Goal: Task Accomplishment & Management: Complete application form

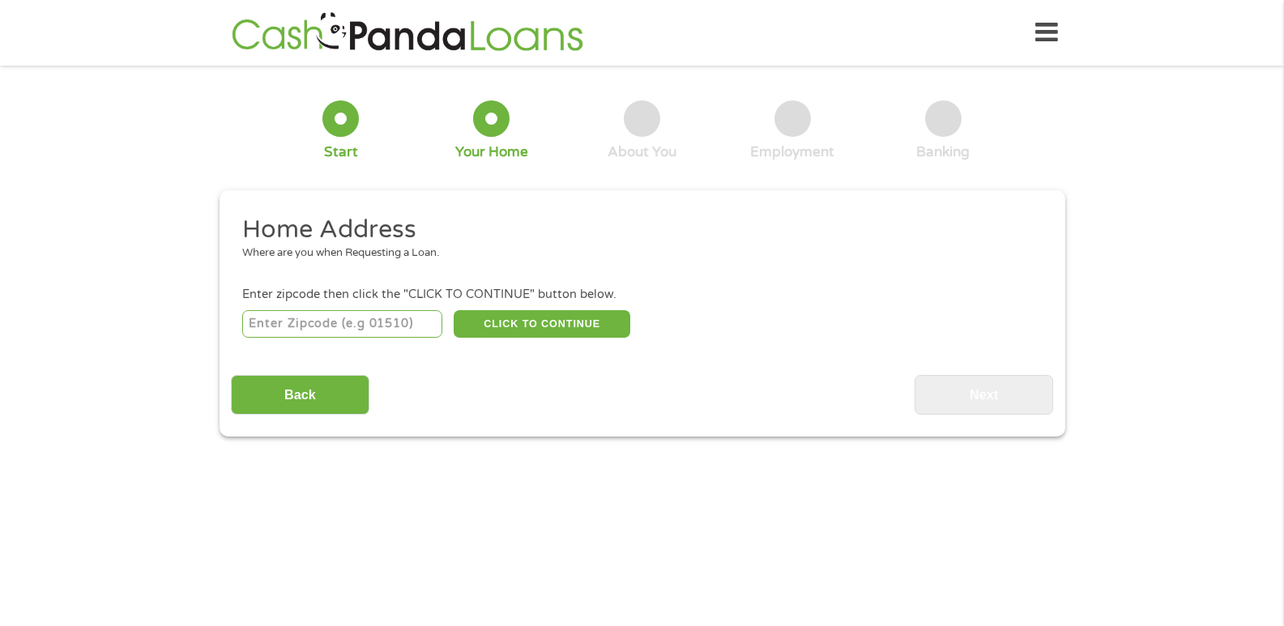
click at [387, 321] on input "number" at bounding box center [342, 324] width 200 height 28
type input "24060"
select select "[US_STATE]"
click at [518, 313] on button "CLICK TO CONTINUE" at bounding box center [542, 324] width 177 height 28
type input "24060"
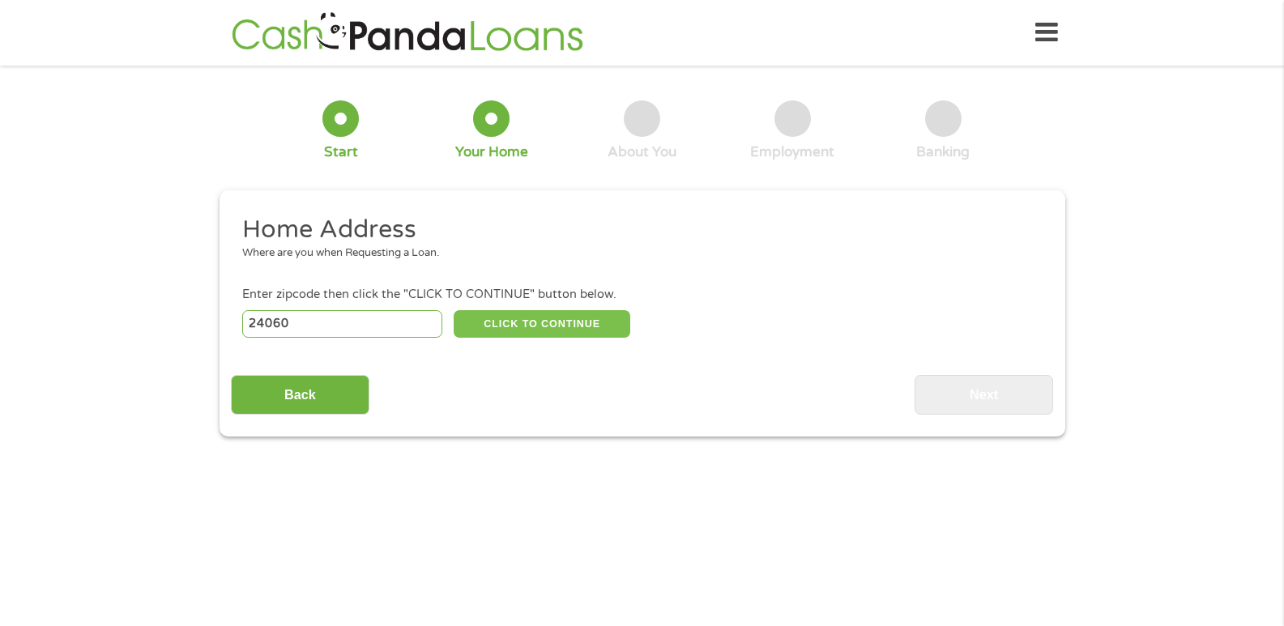
type input "[GEOGRAPHIC_DATA]"
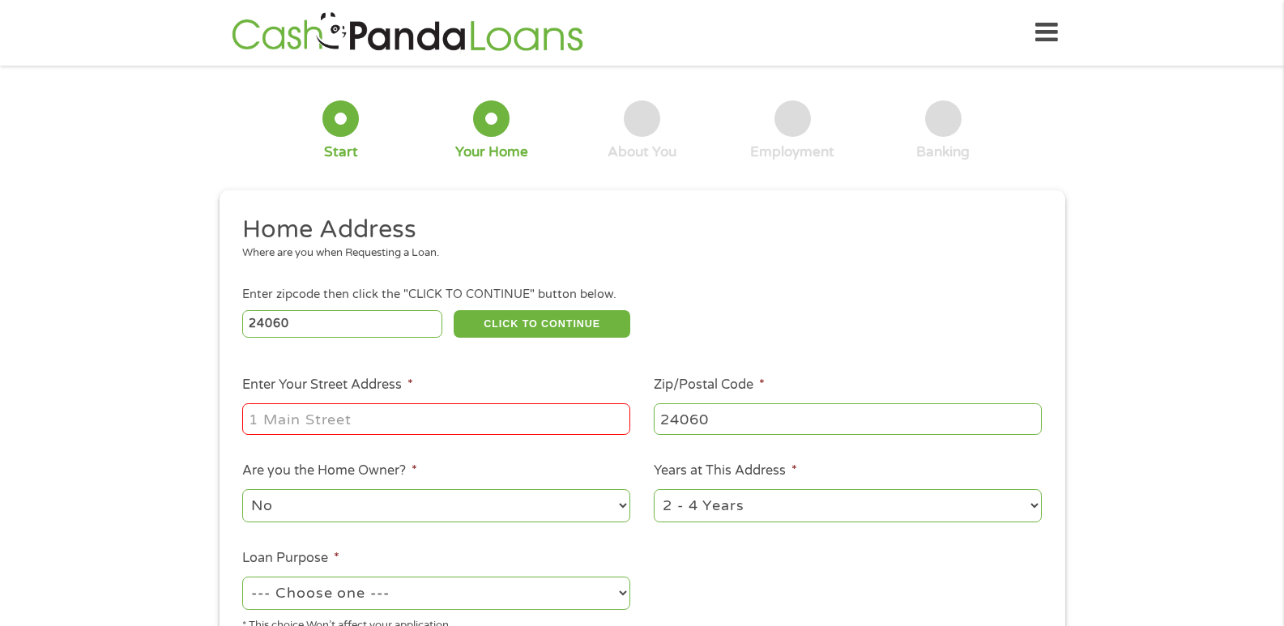
click at [418, 413] on input "Enter Your Street Address *" at bounding box center [436, 418] width 388 height 31
type input "[STREET_ADDRESS][PERSON_NAME]"
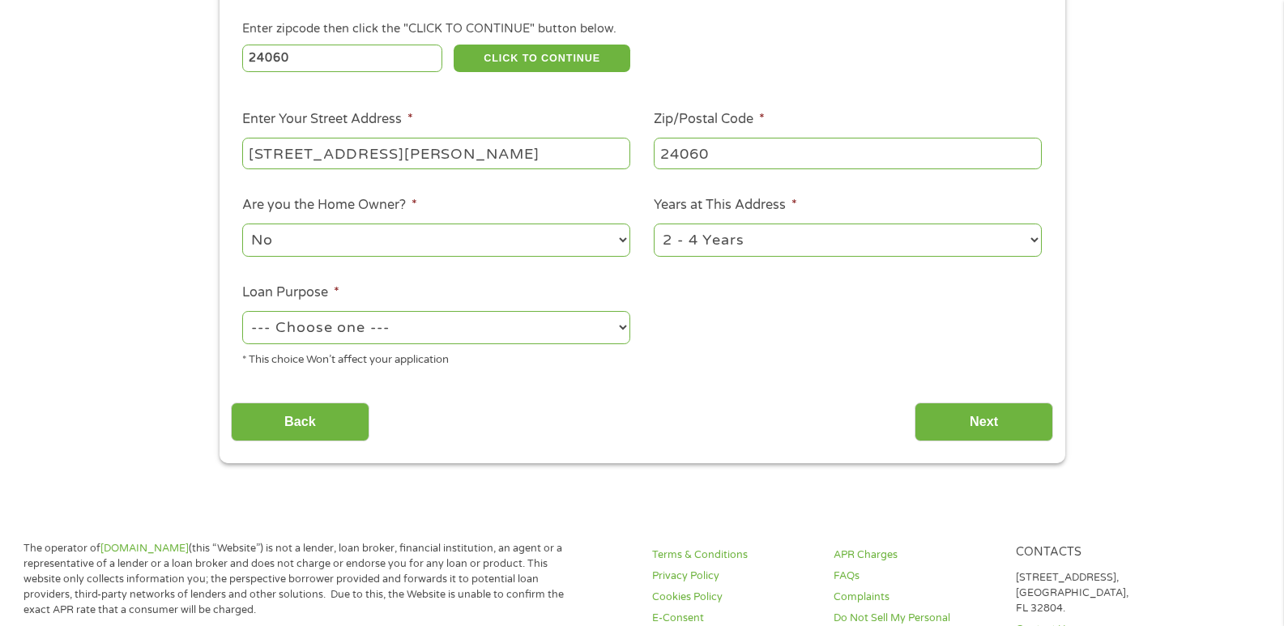
scroll to position [268, 0]
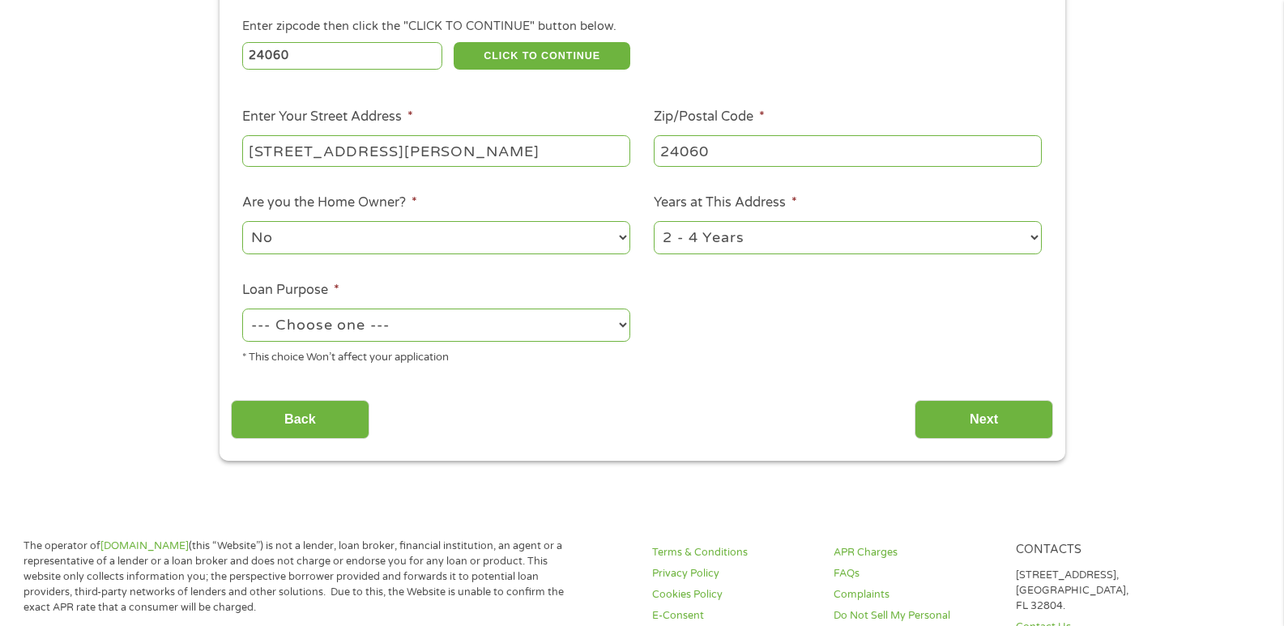
click at [621, 319] on select "--- Choose one --- Pay Bills Debt Consolidation Home Improvement Major Purchase…" at bounding box center [436, 325] width 388 height 33
select select "other"
click at [242, 309] on select "--- Choose one --- Pay Bills Debt Consolidation Home Improvement Major Purchase…" at bounding box center [436, 325] width 388 height 33
click at [940, 409] on input "Next" at bounding box center [983, 420] width 139 height 40
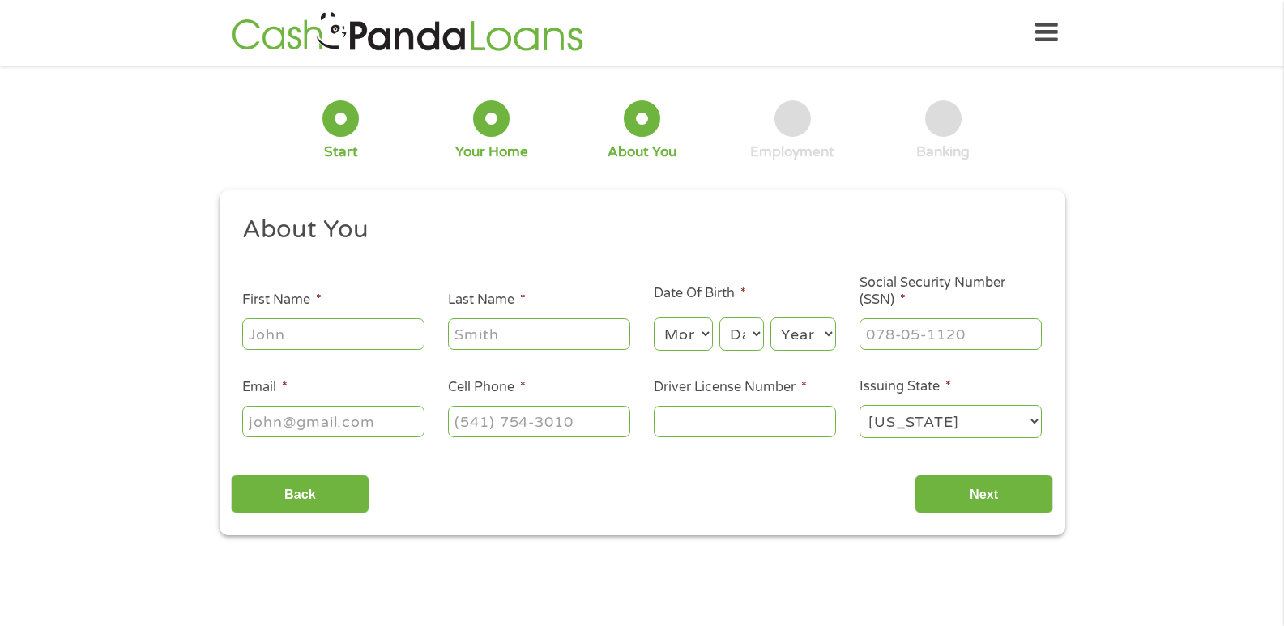
scroll to position [6, 6]
click at [385, 335] on input "First Name *" at bounding box center [333, 333] width 182 height 31
type input "[PERSON_NAME]"
type input "[EMAIL_ADDRESS][DOMAIN_NAME]"
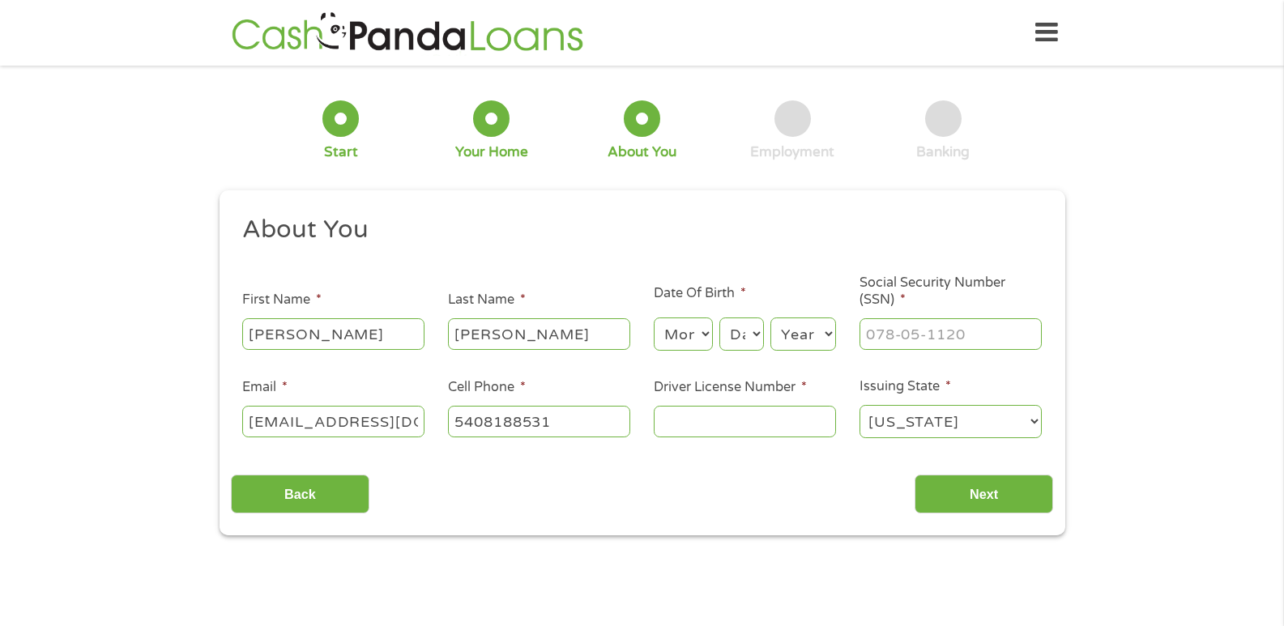
type input "[PHONE_NUMBER]"
click at [683, 340] on select "Month 1 2 3 4 5 6 7 8 9 10 11 12" at bounding box center [683, 334] width 59 height 33
select select "12"
click at [654, 318] on select "Month 1 2 3 4 5 6 7 8 9 10 11 12" at bounding box center [683, 334] width 59 height 33
click at [751, 334] on select "Day 1 2 3 4 5 6 7 8 9 10 11 12 13 14 15 16 17 18 19 20 21 22 23 24 25 26 27 28 …" at bounding box center [741, 334] width 44 height 33
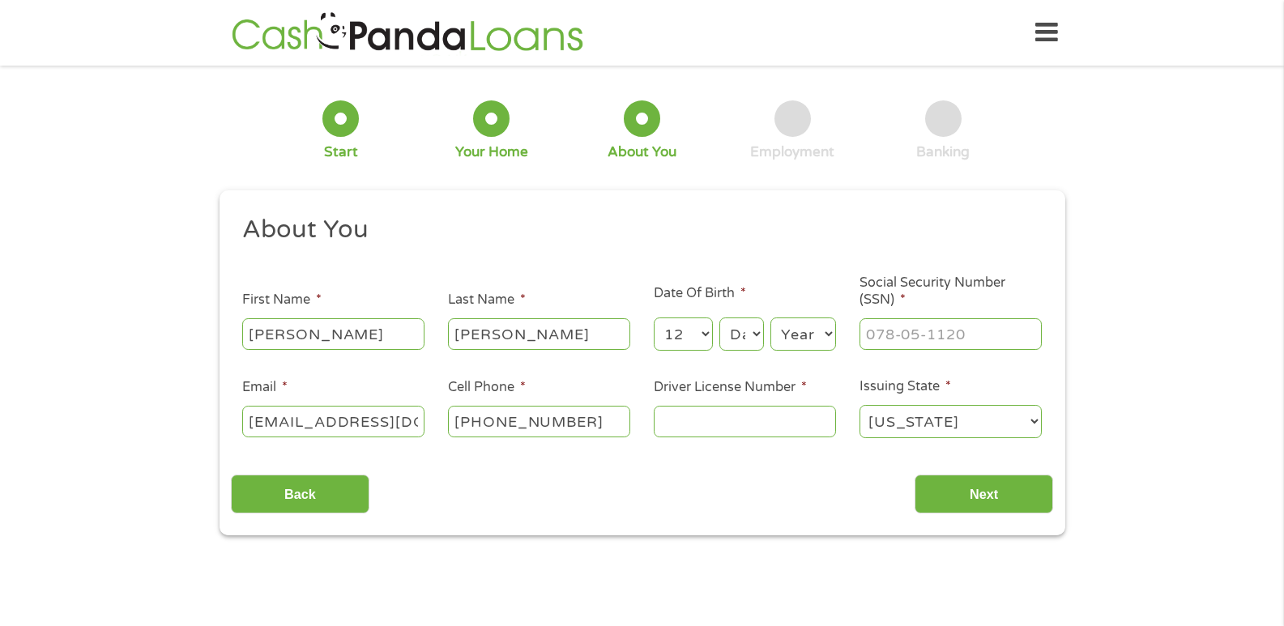
select select "15"
click at [719, 318] on select "Day 1 2 3 4 5 6 7 8 9 10 11 12 13 14 15 16 17 18 19 20 21 22 23 24 25 26 27 28 …" at bounding box center [741, 334] width 44 height 33
click at [823, 335] on select "Year [DATE] 2006 2005 2004 2003 2002 2001 2000 1999 1998 1997 1996 1995 1994 19…" at bounding box center [803, 334] width 66 height 33
select select "1961"
click at [770, 318] on select "Year [DATE] 2006 2005 2004 2003 2002 2001 2000 1999 1998 1997 1996 1995 1994 19…" at bounding box center [803, 334] width 66 height 33
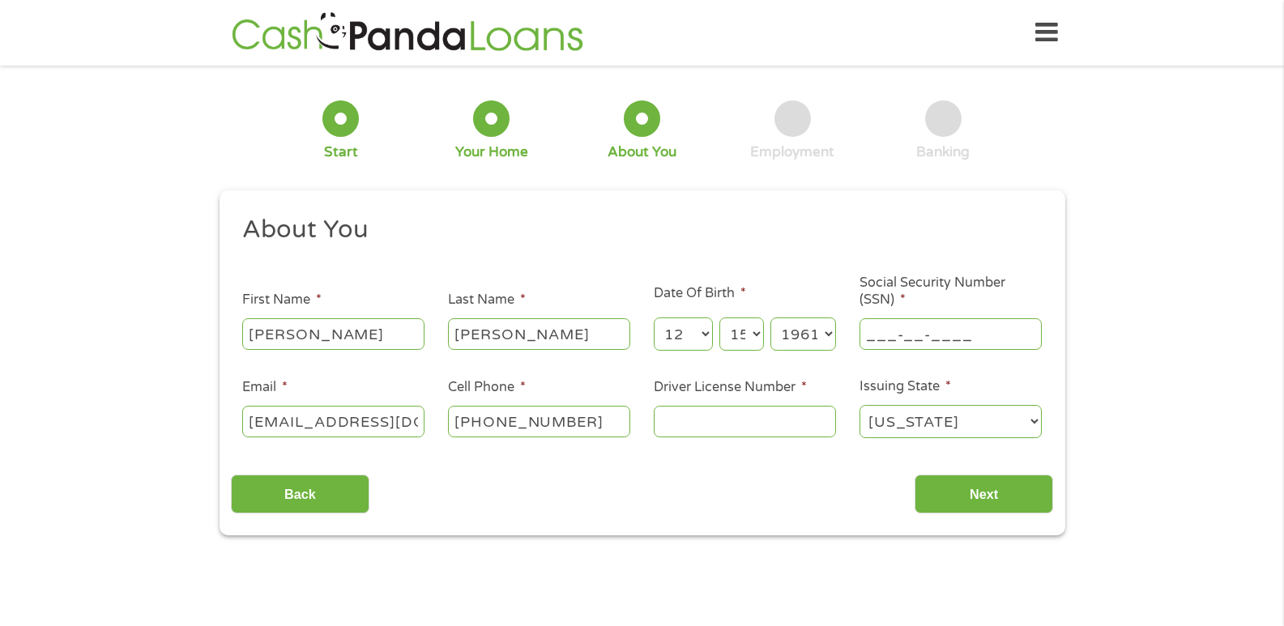
click at [903, 325] on input "___-__-____" at bounding box center [950, 333] width 182 height 31
type input "___-22-5029"
click at [799, 412] on input "Driver License Number *" at bounding box center [745, 421] width 182 height 31
click at [797, 412] on input "Driver License Number *" at bounding box center [745, 421] width 182 height 31
click at [799, 412] on input "Driver License Number *" at bounding box center [745, 421] width 182 height 31
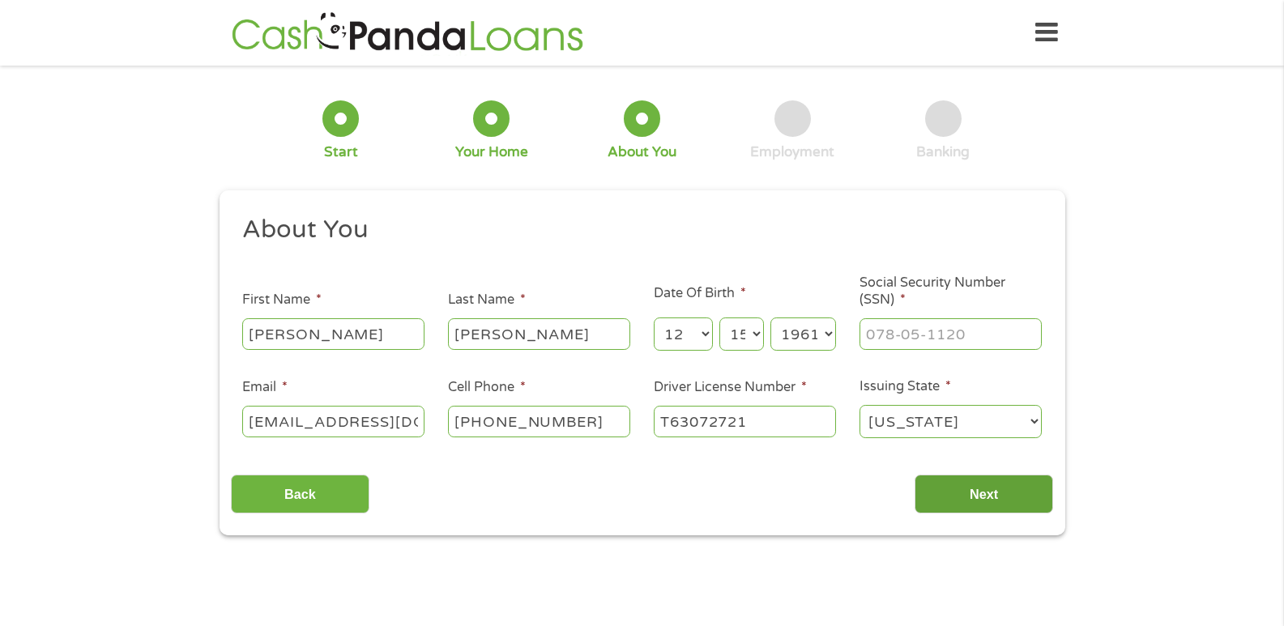
type input "T63072721"
click at [938, 499] on input "Next" at bounding box center [983, 495] width 139 height 40
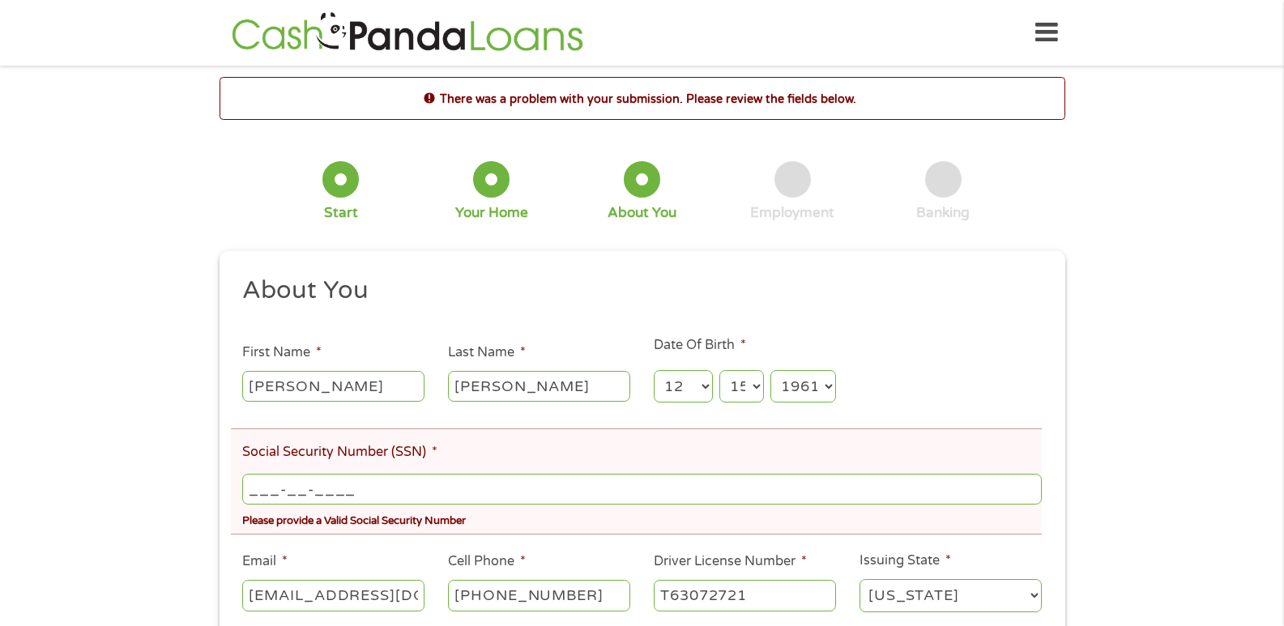
click at [390, 494] on input "___-__-____" at bounding box center [641, 489] width 799 height 31
click at [368, 483] on input "___-__-____" at bounding box center [641, 489] width 799 height 31
click at [290, 486] on input "___-__-____" at bounding box center [641, 489] width 799 height 31
click at [253, 487] on input "___-__-____" at bounding box center [641, 489] width 799 height 31
type input "225-02-9091"
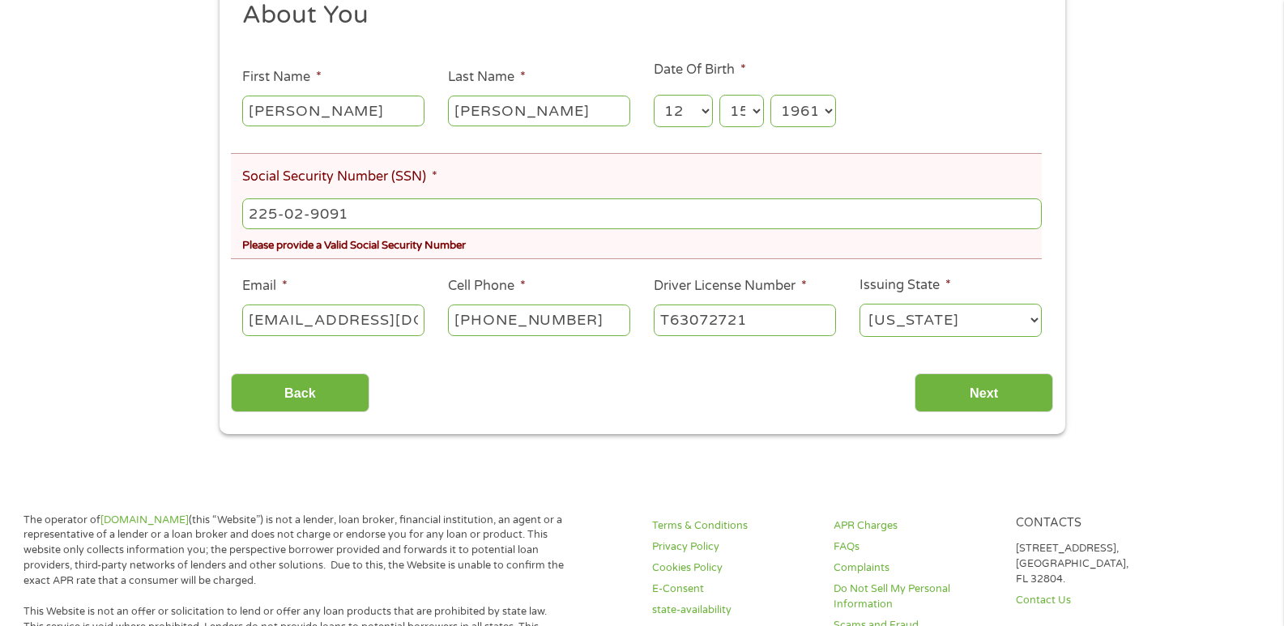
scroll to position [278, 0]
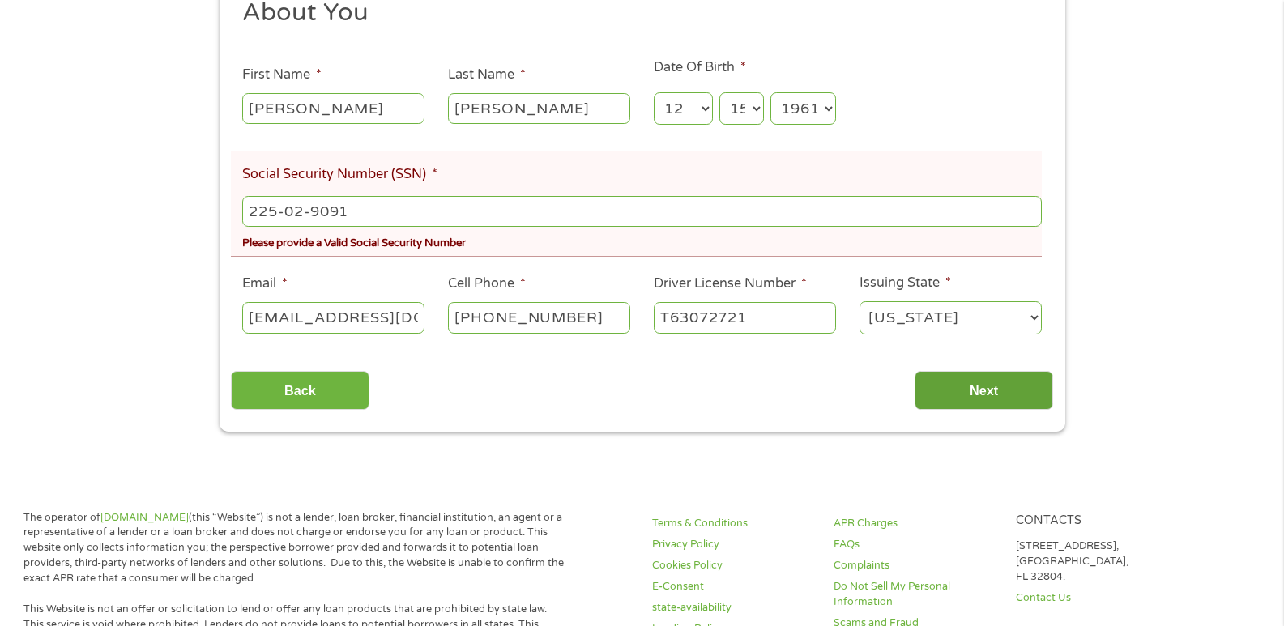
click at [1025, 371] on div "Back Next" at bounding box center [642, 384] width 822 height 51
click at [1029, 386] on input "Next" at bounding box center [983, 391] width 139 height 40
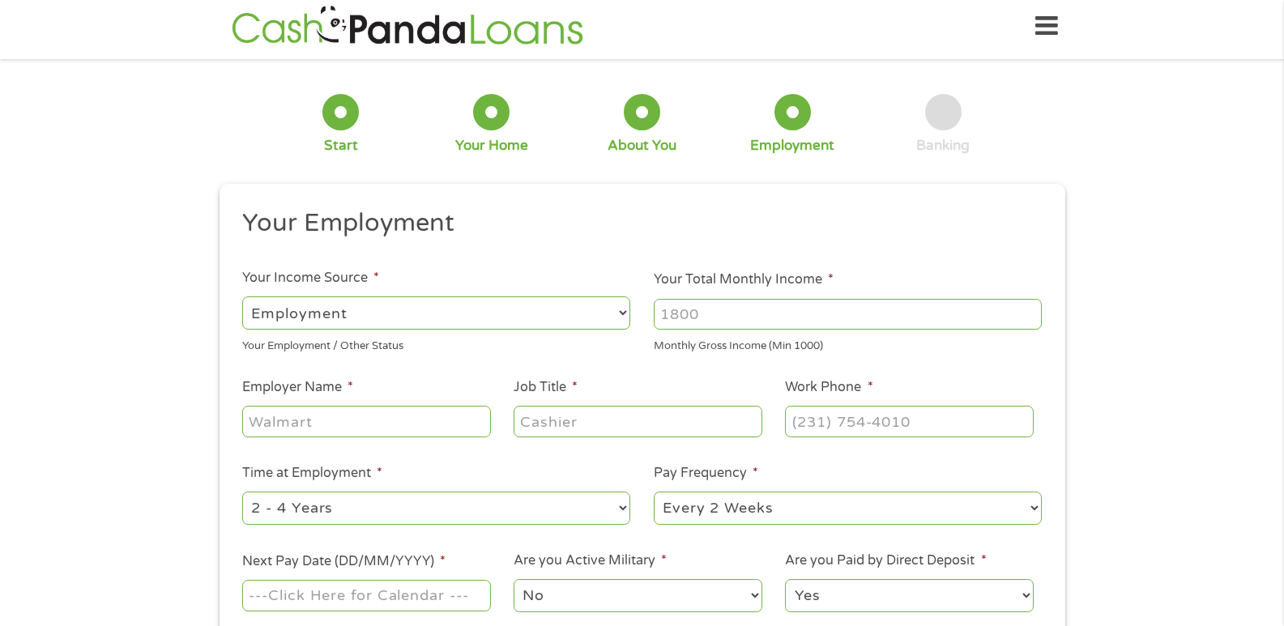
scroll to position [0, 0]
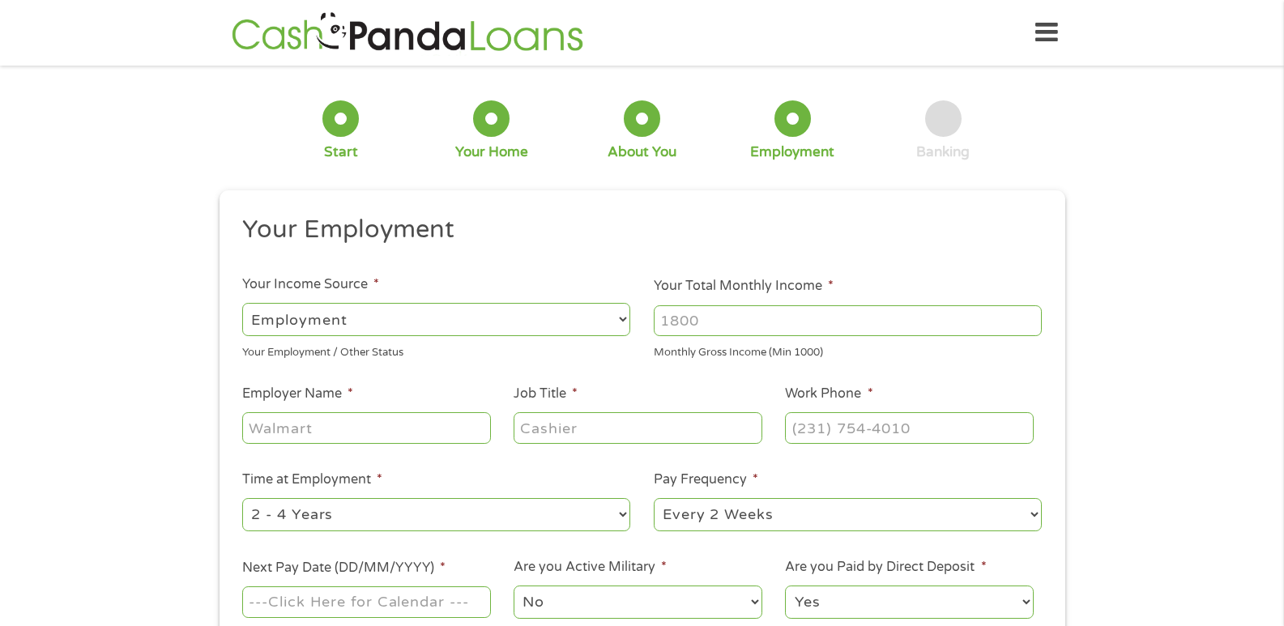
click at [804, 303] on div at bounding box center [848, 320] width 388 height 37
click at [619, 319] on select "--- Choose one --- Employment [DEMOGRAPHIC_DATA] Benefits" at bounding box center [436, 319] width 388 height 33
click at [620, 321] on select "--- Choose one --- Employment [DEMOGRAPHIC_DATA] Benefits" at bounding box center [436, 319] width 388 height 33
click at [769, 311] on input "Your Total Monthly Income *" at bounding box center [848, 320] width 388 height 31
type input "3600"
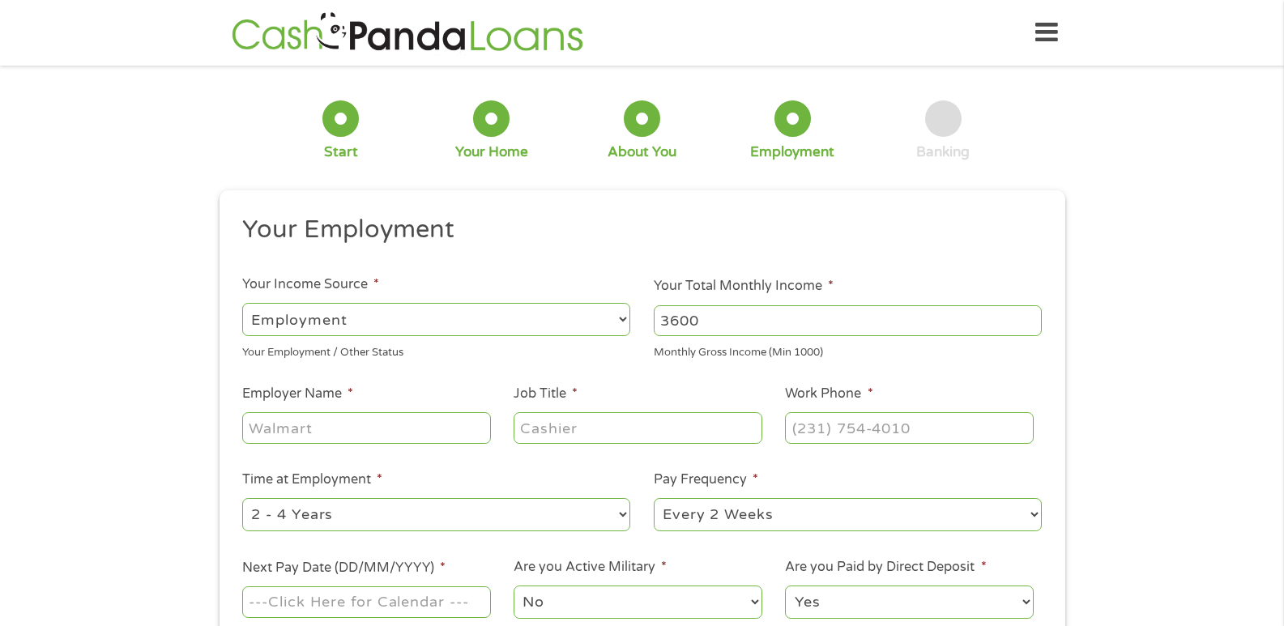
click at [402, 427] on input "Employer Name *" at bounding box center [366, 427] width 248 height 31
click at [292, 427] on input "socila security" at bounding box center [366, 427] width 248 height 31
type input "social security"
click at [542, 420] on input "Job Title *" at bounding box center [638, 427] width 248 height 31
click at [536, 429] on input "retiement" at bounding box center [638, 427] width 248 height 31
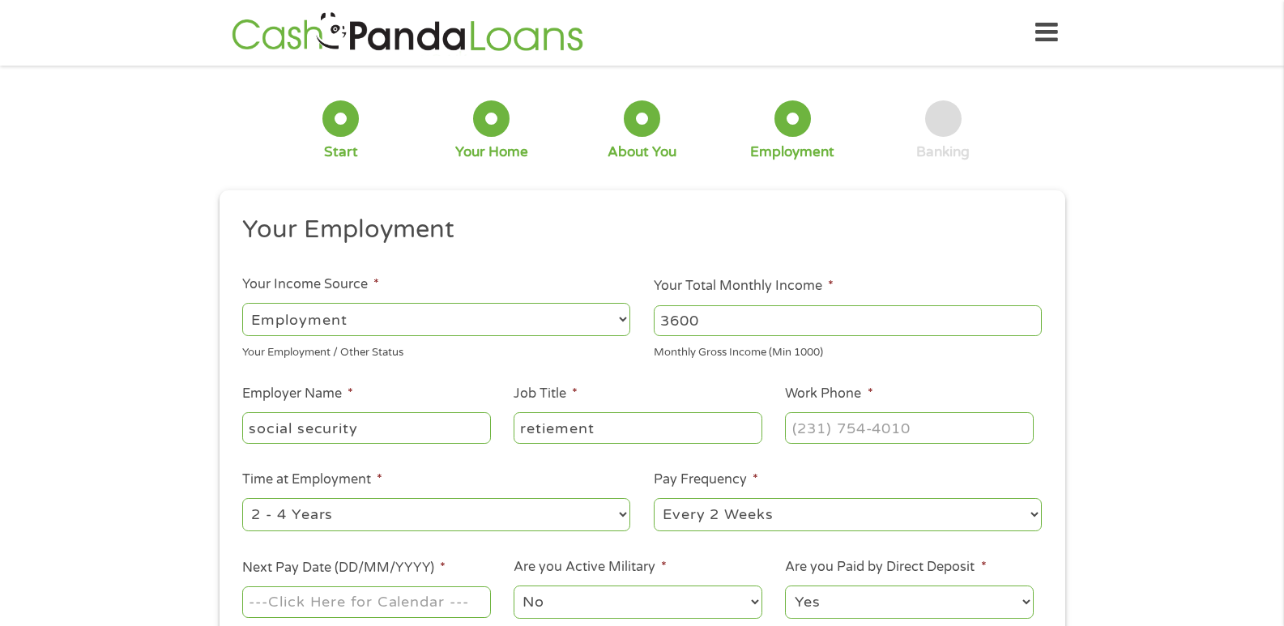
click at [545, 429] on input "retiement" at bounding box center [638, 427] width 248 height 31
type input "retirement"
click at [822, 421] on input "(___) ___-____" at bounding box center [909, 427] width 248 height 31
click at [823, 424] on input "(___) ___-____" at bounding box center [909, 427] width 248 height 31
click at [825, 421] on input "(___) ___-____" at bounding box center [909, 427] width 248 height 31
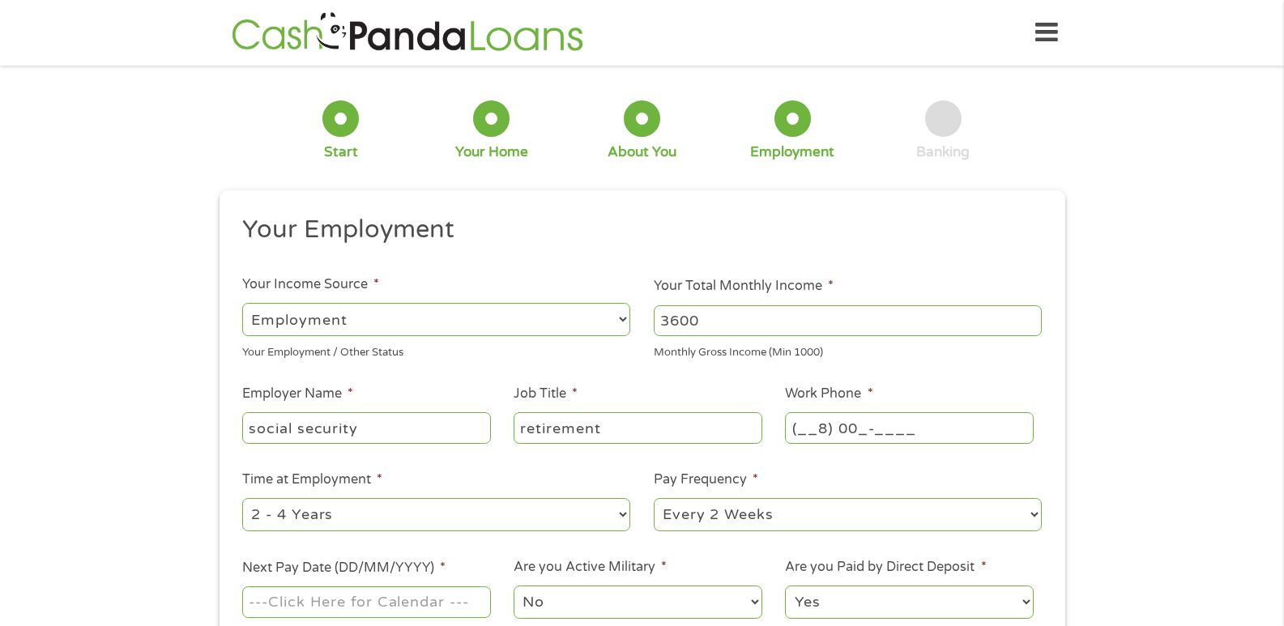
click at [825, 421] on input "(__8) 00_-____" at bounding box center [909, 427] width 248 height 31
type input "[PHONE_NUMBER]"
click at [1034, 512] on select "--- Choose one --- Every 2 Weeks Every Week Monthly Semi-Monthly" at bounding box center [848, 514] width 388 height 33
select select "monthly"
click at [654, 498] on select "--- Choose one --- Every 2 Weeks Every Week Monthly Semi-Monthly" at bounding box center [848, 514] width 388 height 33
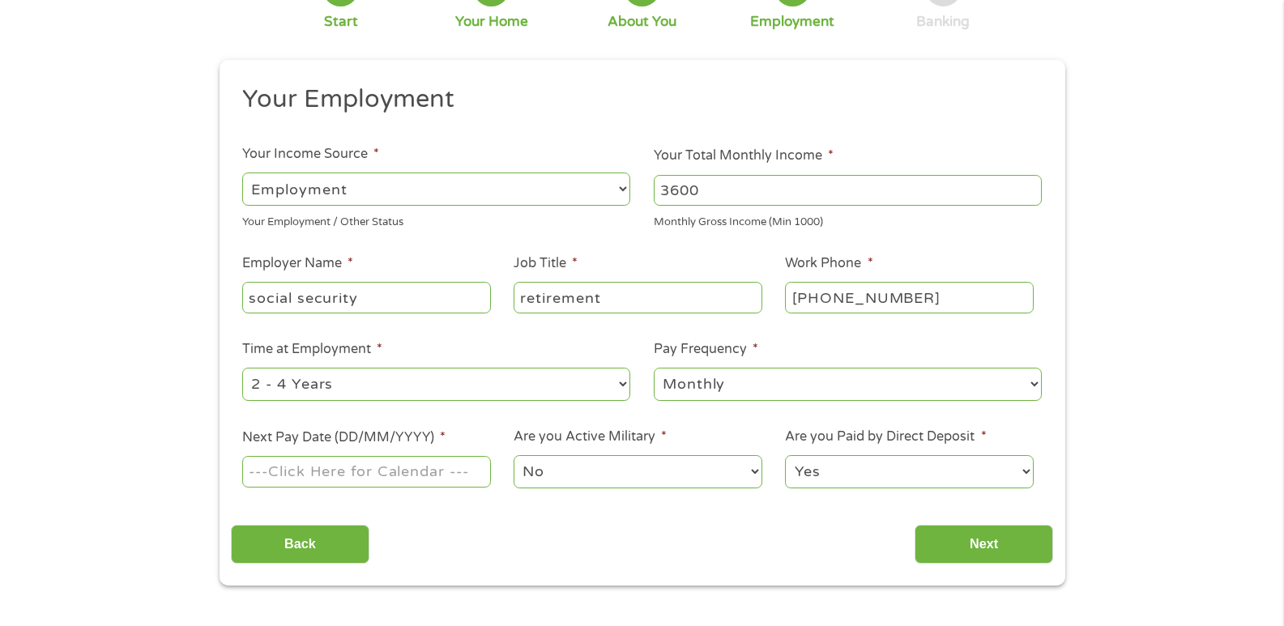
scroll to position [143, 0]
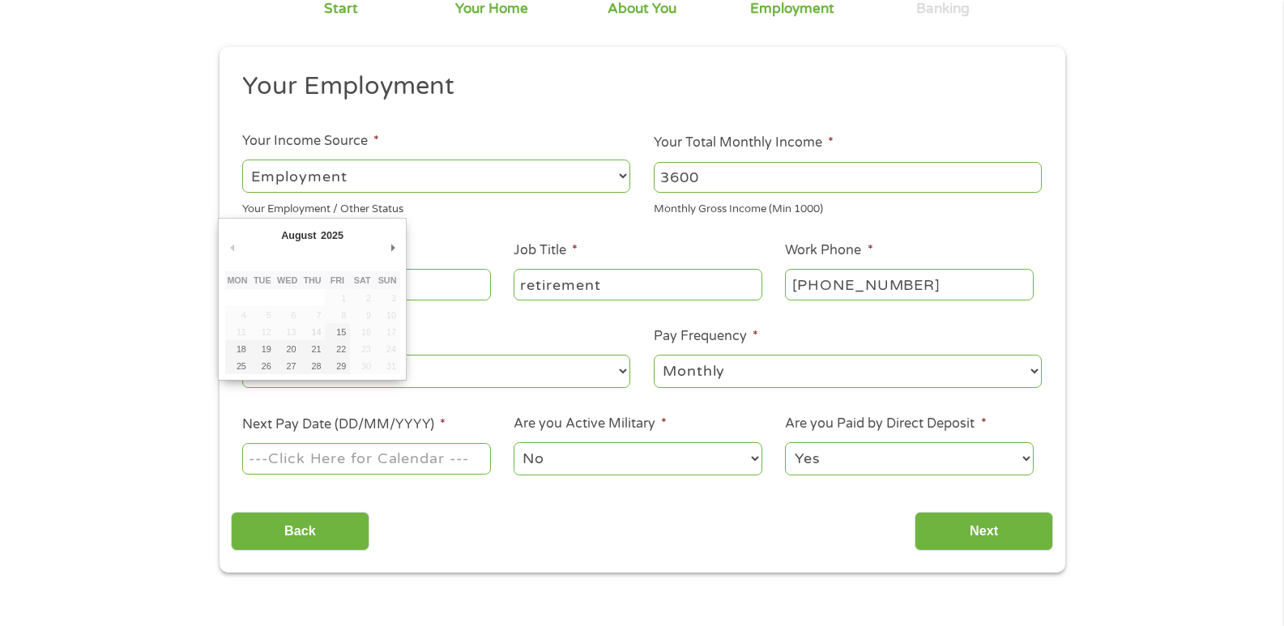
click at [471, 461] on input "Next Pay Date (DD/MM/YYYY) *" at bounding box center [366, 458] width 248 height 31
type input "[DATE]"
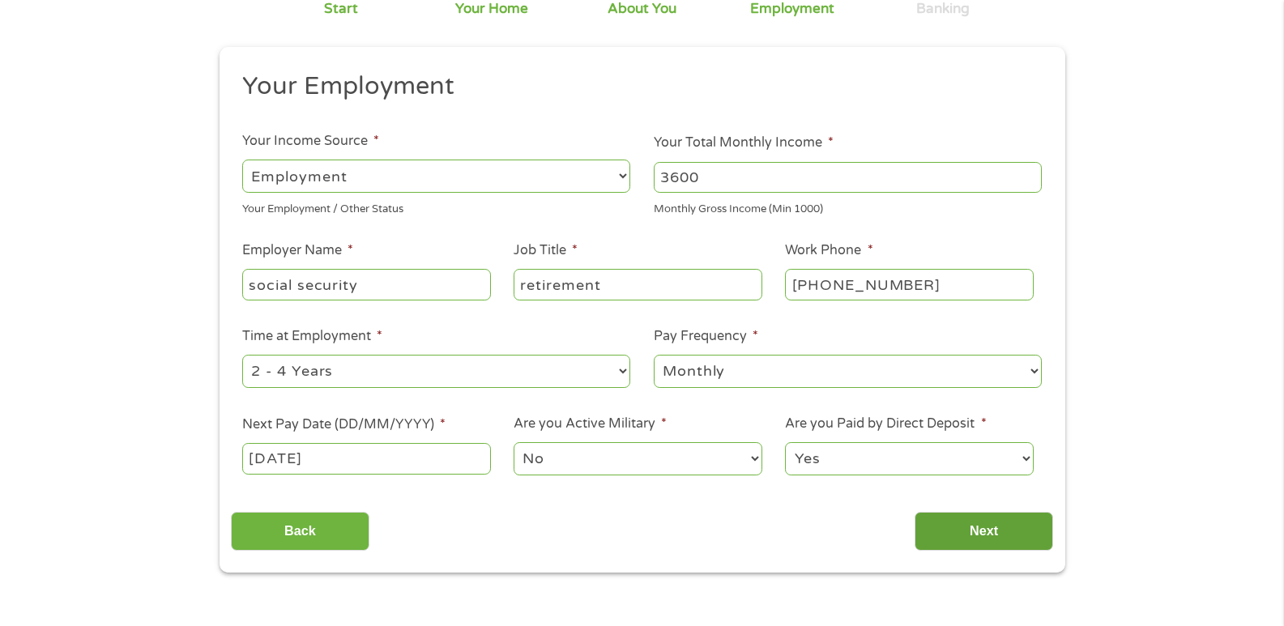
click at [950, 529] on input "Next" at bounding box center [983, 532] width 139 height 40
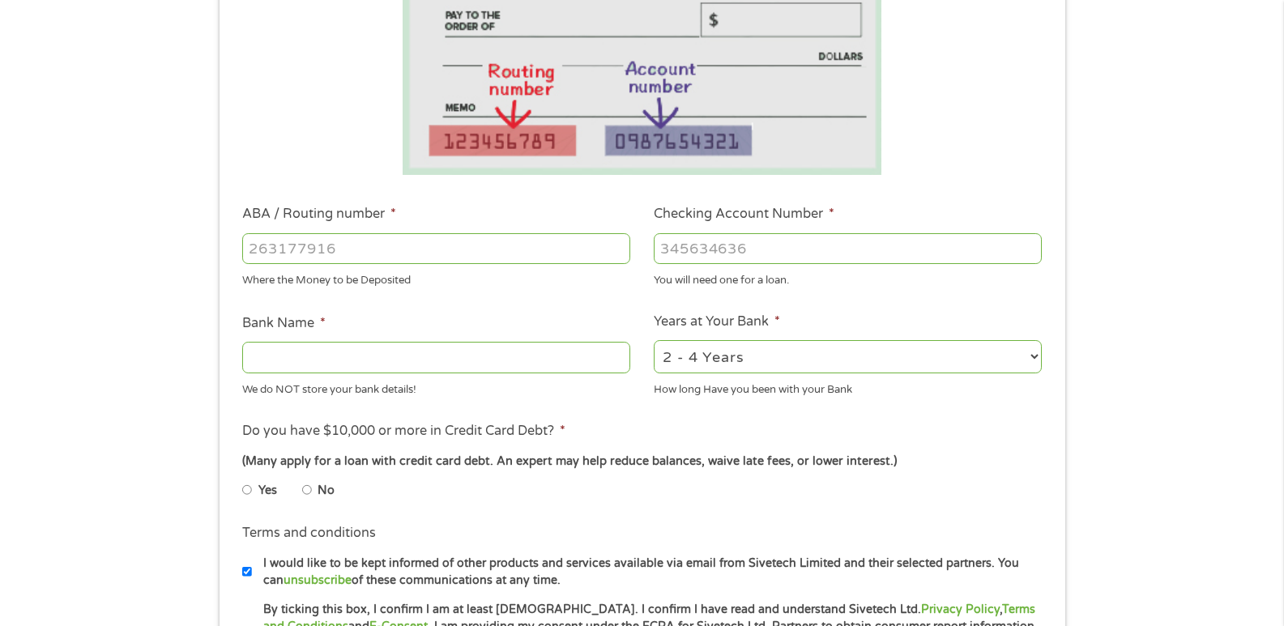
scroll to position [309, 0]
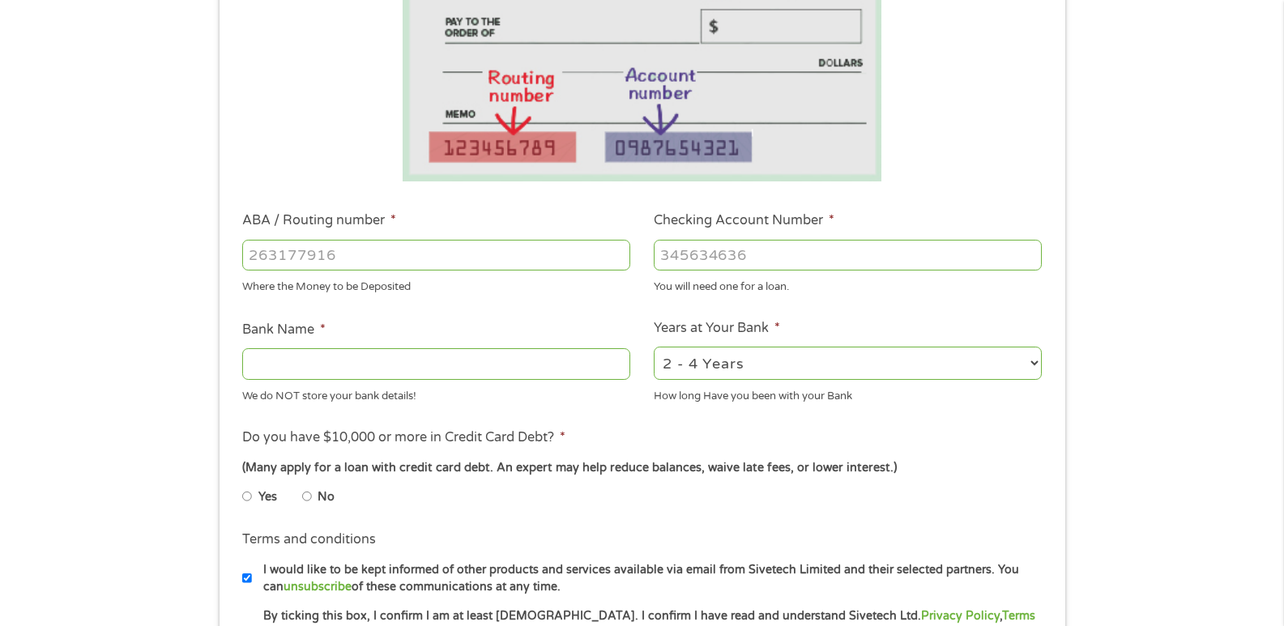
drag, startPoint x: 1281, startPoint y: 144, endPoint x: 1280, endPoint y: 135, distance: 9.1
click at [1280, 135] on div "1 Start 2 Your Home 3 About You 4 Employment 5 Banking 6 This field is hidden w…" at bounding box center [642, 281] width 1284 height 1027
click at [1018, 206] on ul "Bank Information Where do you want the funds deposited? ABA / Routing number * …" at bounding box center [642, 307] width 822 height 807
click at [318, 255] on input "ABA / Routing number *" at bounding box center [436, 255] width 388 height 31
type input "051000020"
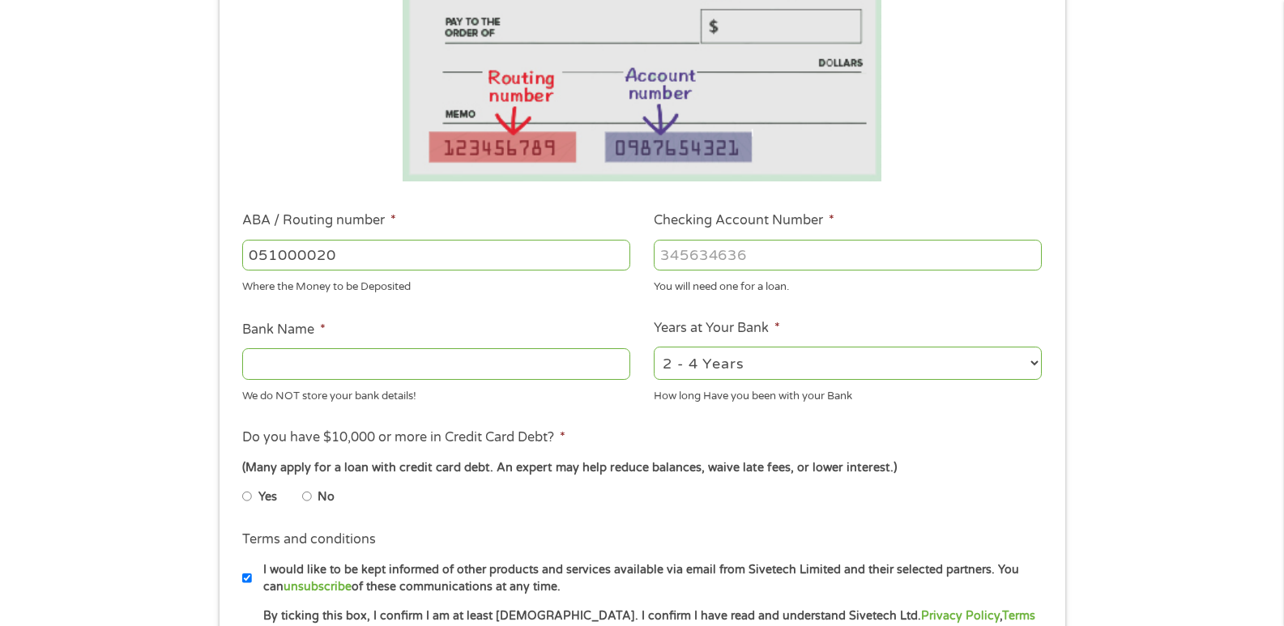
type input "SUNTRUST"
type input "051000020"
click at [691, 249] on input "Checking Account Number *" at bounding box center [848, 255] width 388 height 31
type input "1000103913967"
click at [644, 342] on li "Years at Your Bank * 2 - 4 Years 6 - 12 Months 1 - 2 Years Over 4 Years How lon…" at bounding box center [847, 361] width 411 height 86
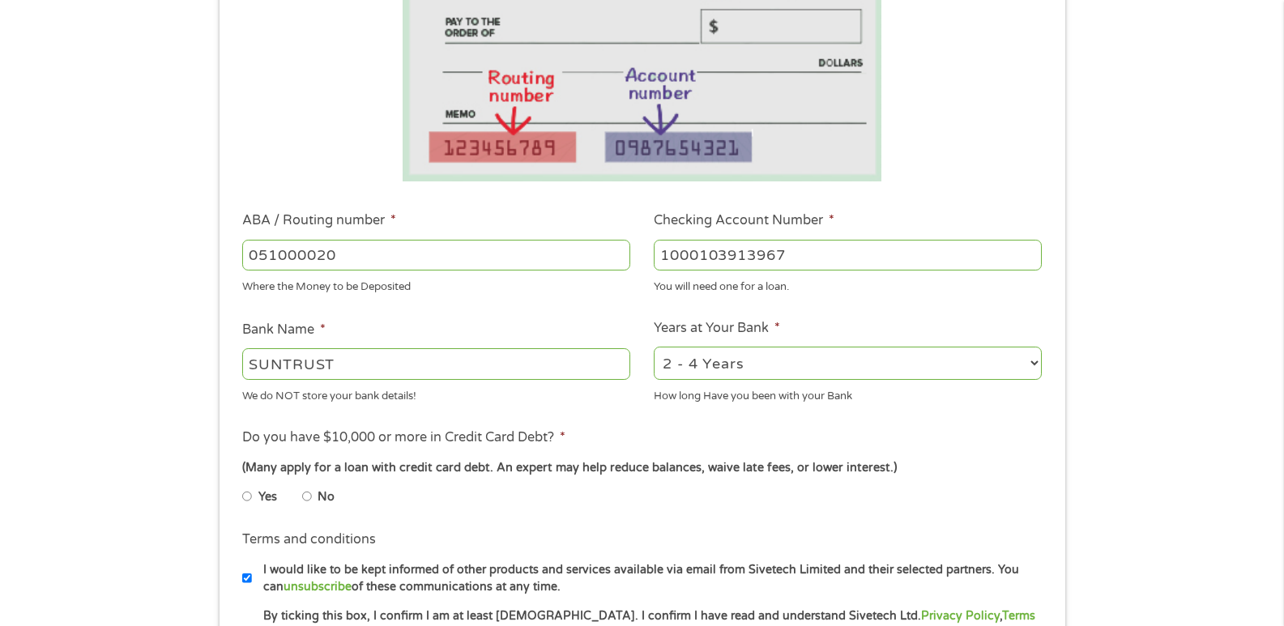
click at [308, 496] on input "No" at bounding box center [307, 497] width 10 height 26
radio input "true"
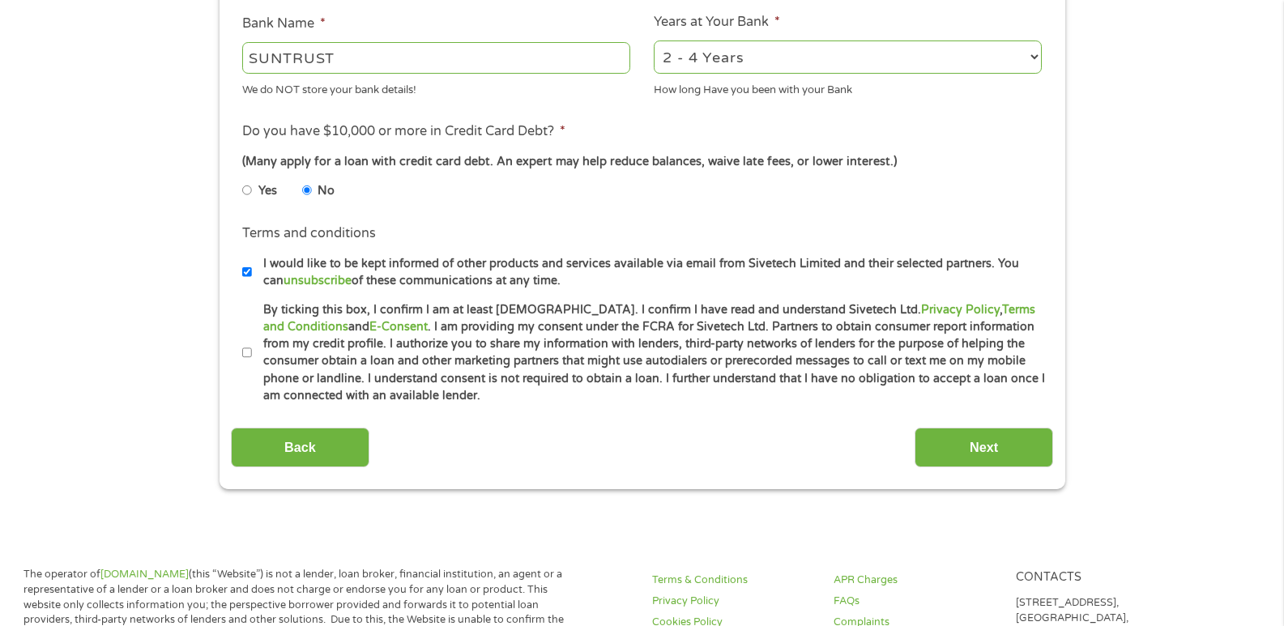
scroll to position [622, 0]
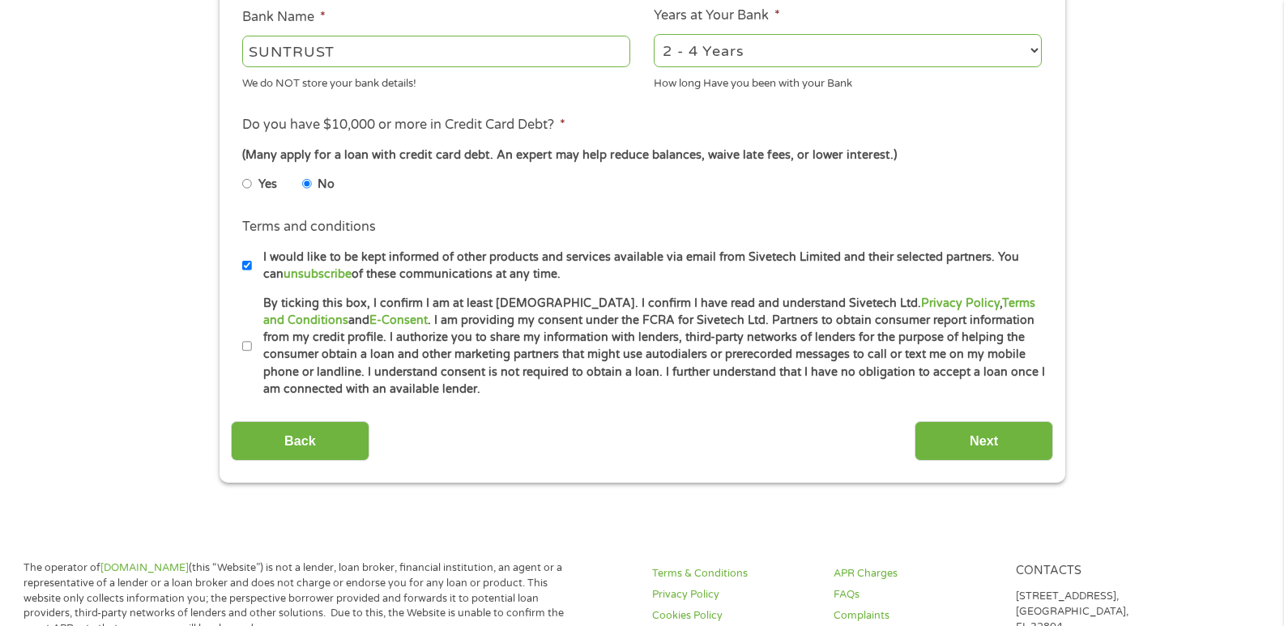
click at [247, 346] on input "By ticking this box, I confirm I am at least [DEMOGRAPHIC_DATA]. I confirm I ha…" at bounding box center [247, 347] width 10 height 26
checkbox input "true"
click at [927, 441] on input "Next" at bounding box center [983, 441] width 139 height 40
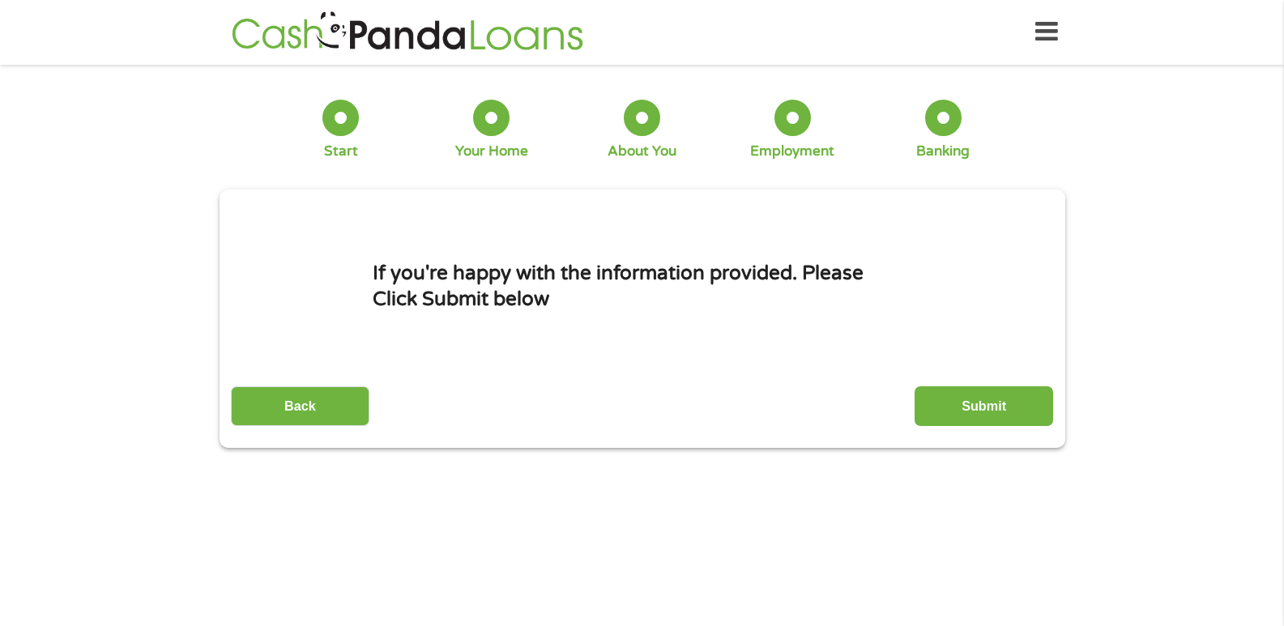
scroll to position [0, 0]
click at [1012, 401] on input "Submit" at bounding box center [983, 407] width 139 height 40
